Goal: Register for event/course

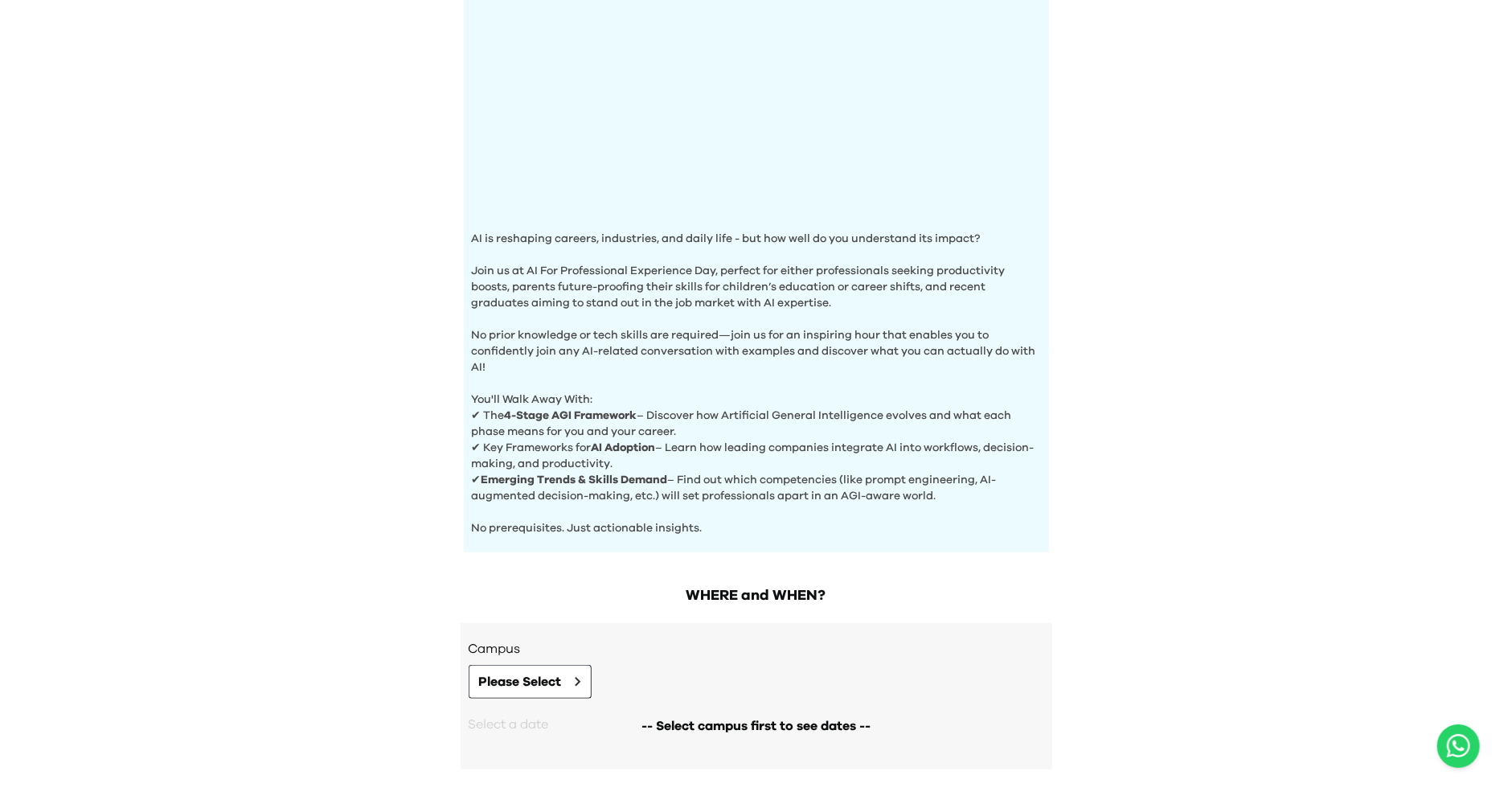
scroll to position [385, 0]
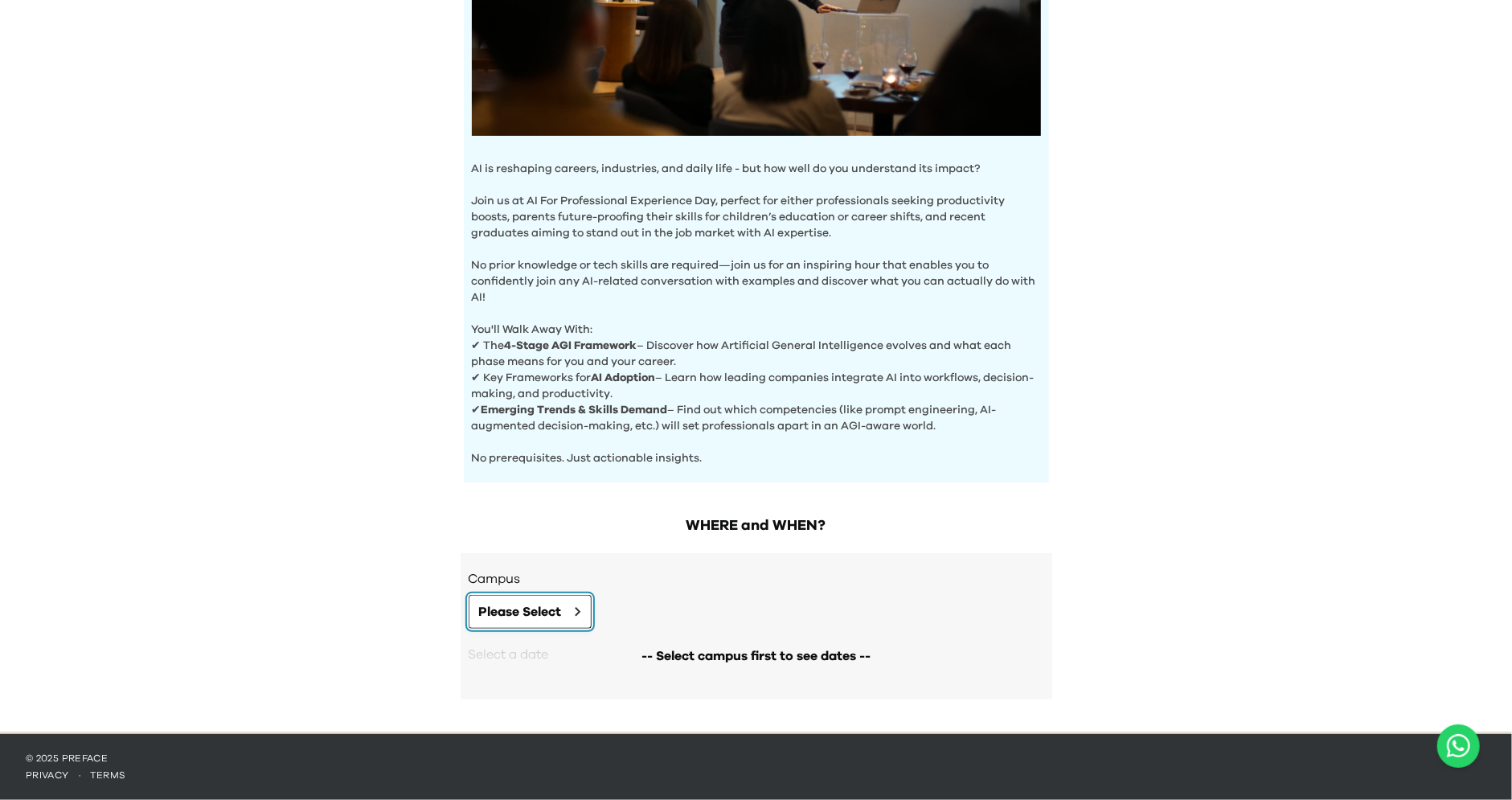
click at [580, 602] on button "Please Select" at bounding box center [530, 612] width 123 height 34
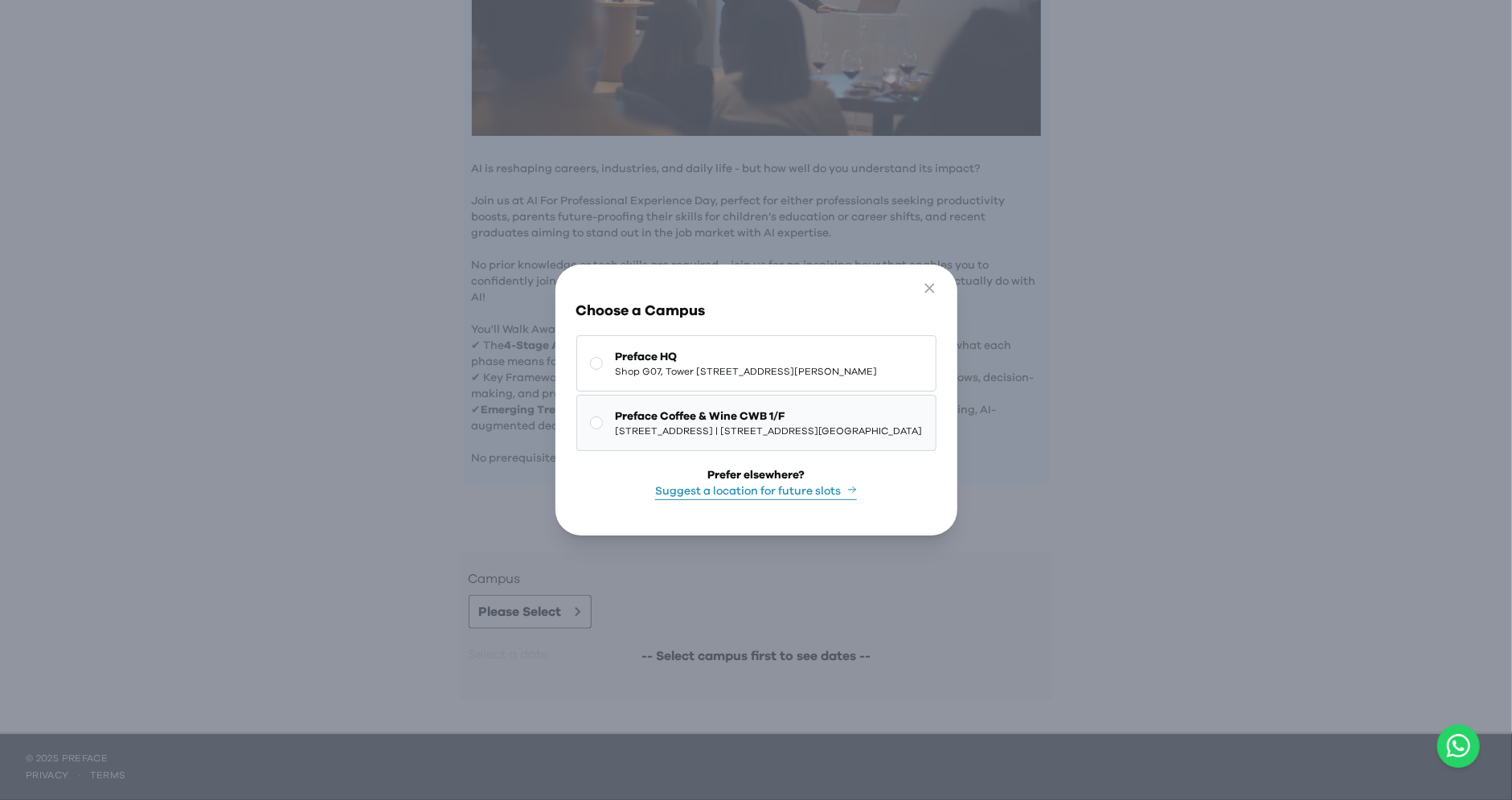
click at [653, 406] on button "Preface Coffee & Wine CWB 1/F 1/F, The Sharp, 11 Sharp Street East, Causeway Ba…" at bounding box center [756, 422] width 360 height 56
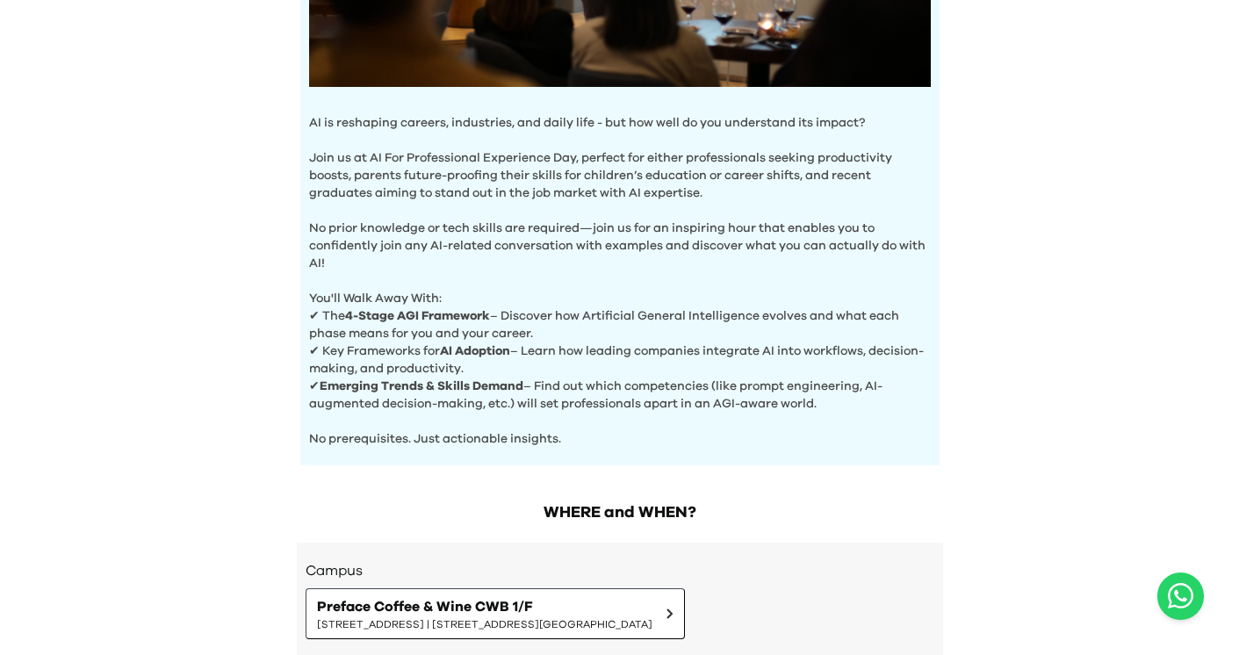
scroll to position [435, 0]
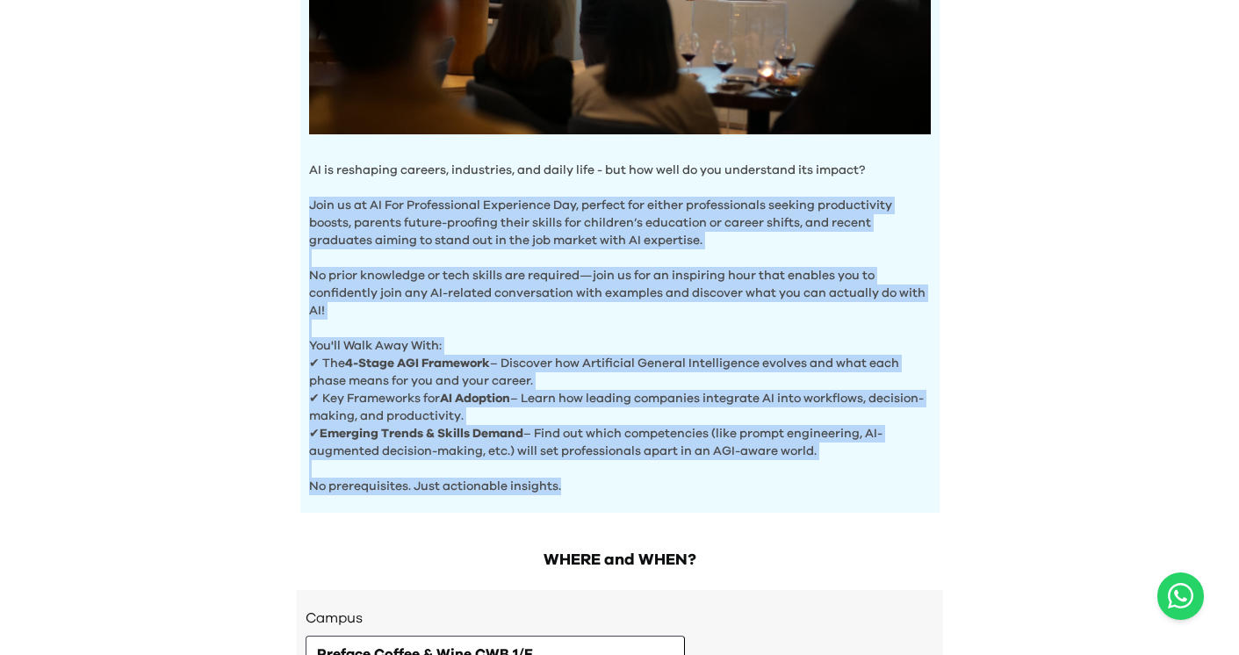
drag, startPoint x: 307, startPoint y: 207, endPoint x: 606, endPoint y: 494, distance: 414.1
click at [606, 494] on div "AI is reshaping careers, industries, and daily life - but how well do you under…" at bounding box center [619, 107] width 639 height 810
copy div "Join us at AI For Professional Experience Day, perfect for either professionals…"
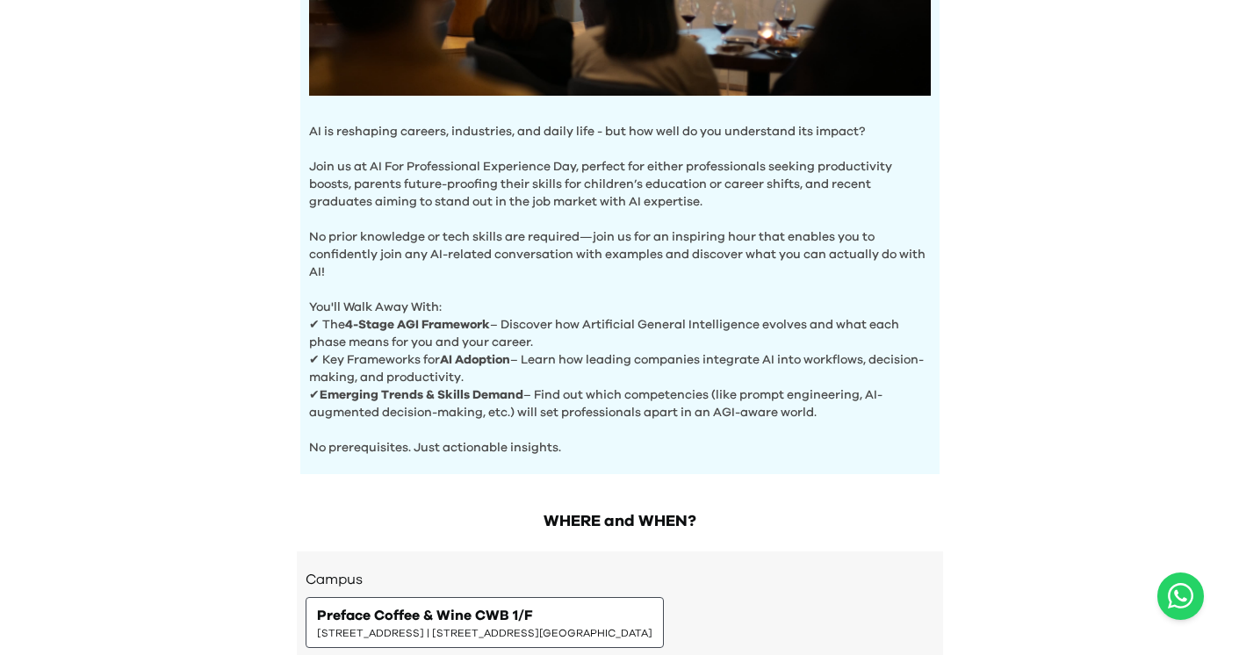
scroll to position [696, 0]
